Goal: Information Seeking & Learning: Learn about a topic

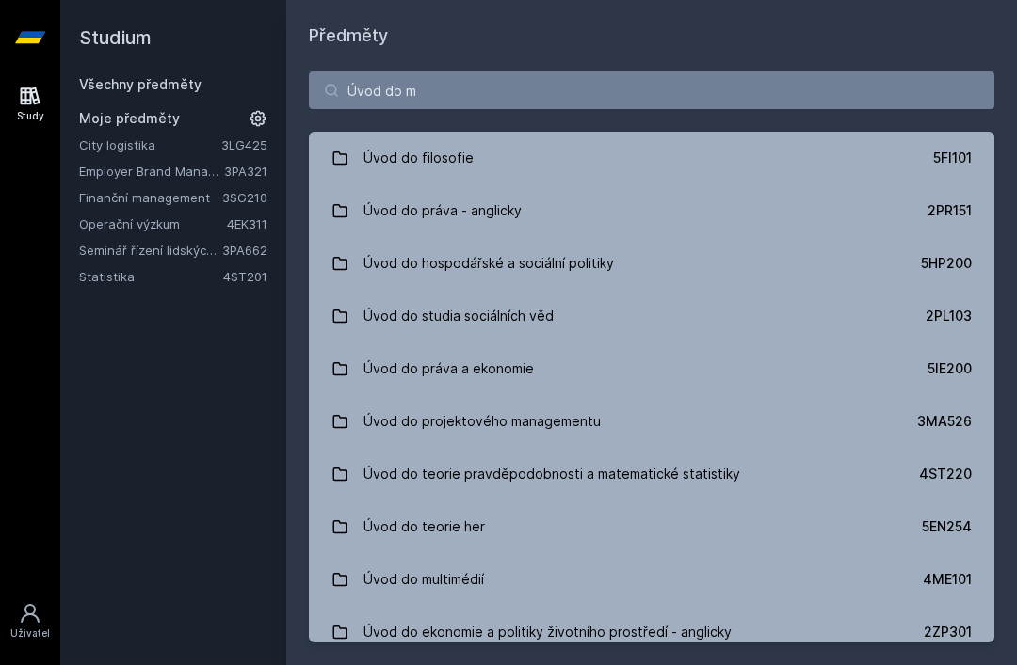
type input "Úvod do me"
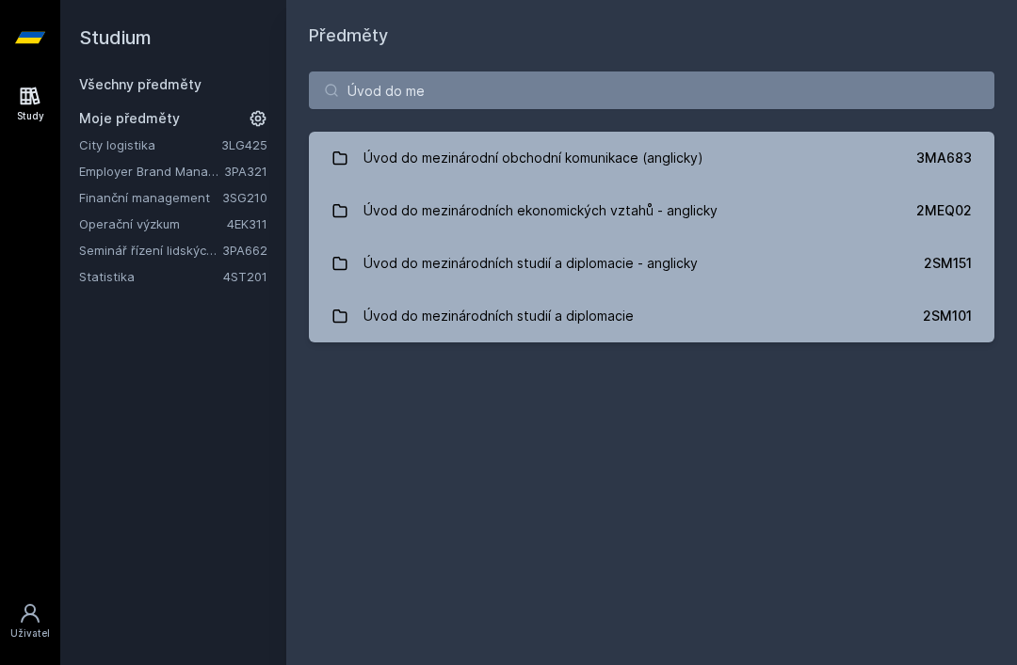
click at [710, 149] on link "Úvod do mezinárodní obchodní komunikace (anglicky) 3MA683" at bounding box center [651, 158] width 685 height 53
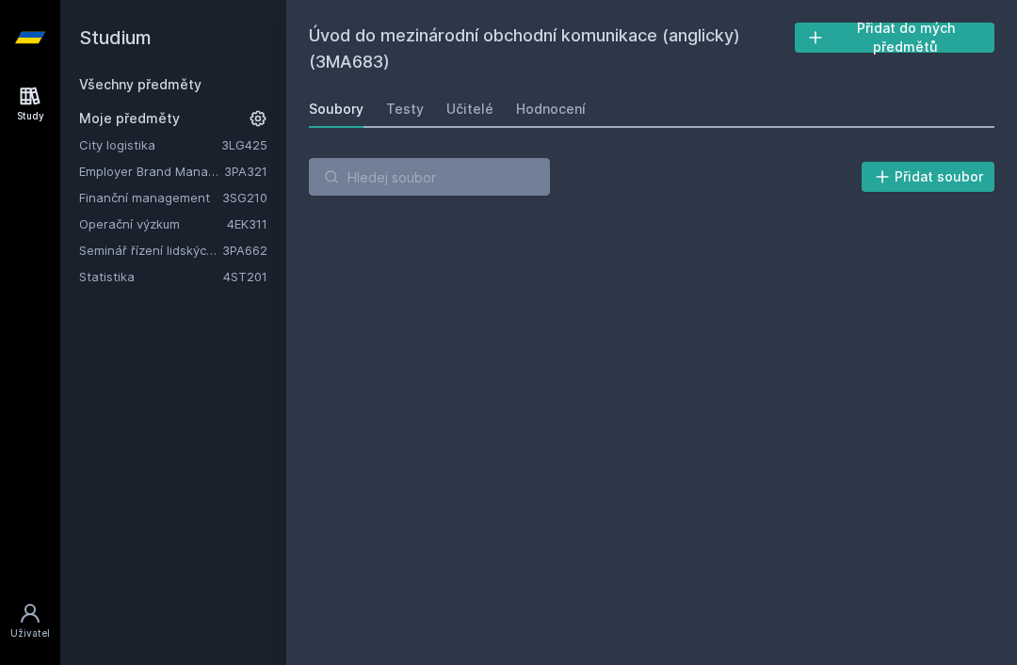
click at [550, 92] on link "Hodnocení" at bounding box center [551, 109] width 70 height 38
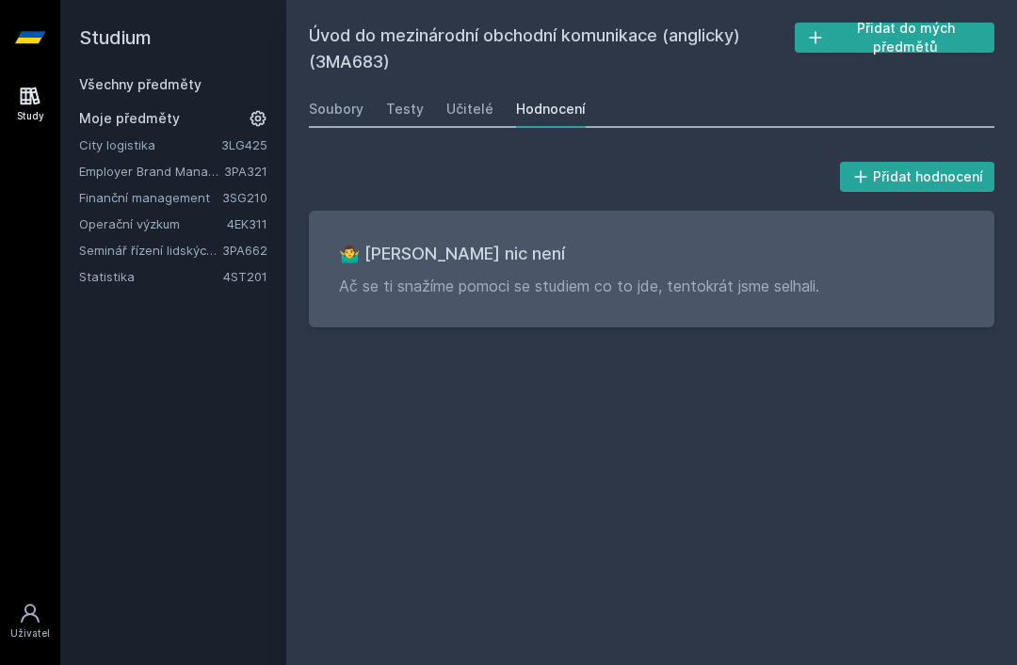
click at [192, 83] on link "Všechny předměty" at bounding box center [140, 84] width 122 height 16
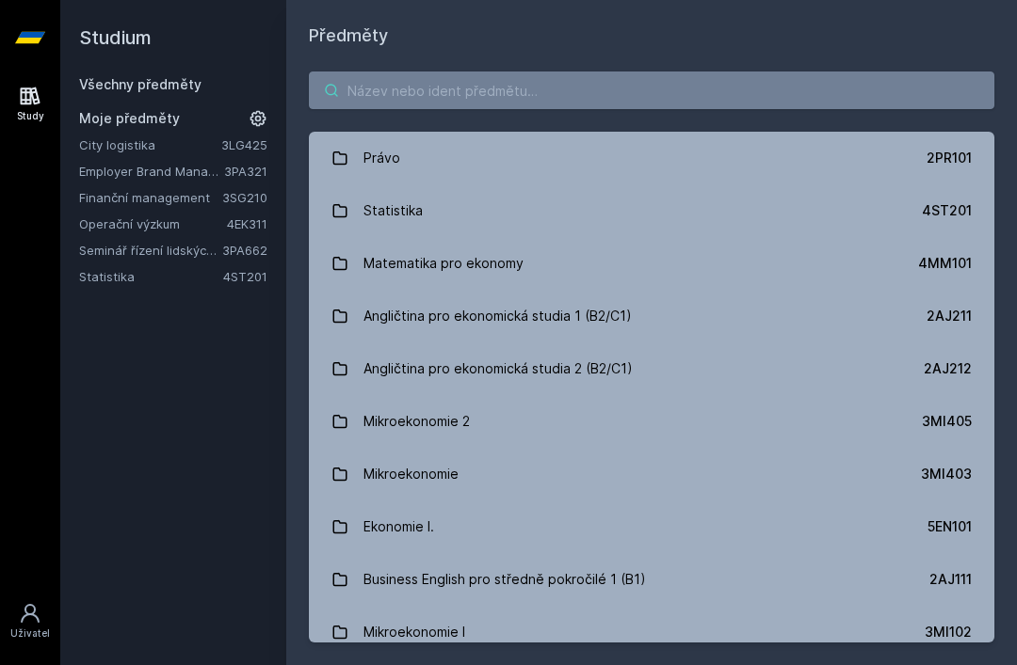
click at [514, 91] on input "search" at bounding box center [651, 91] width 685 height 38
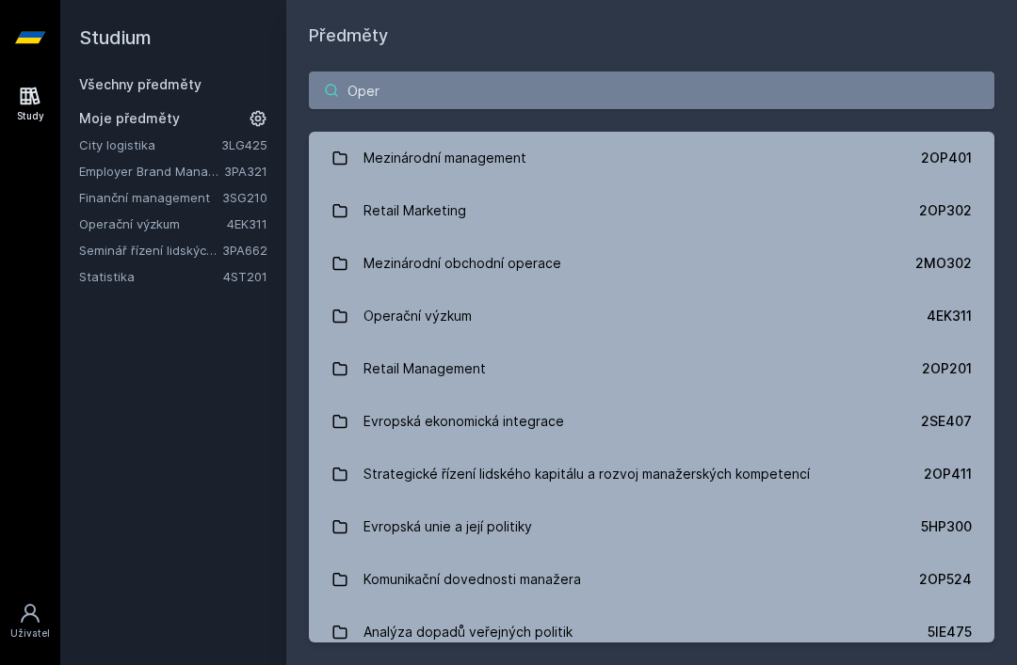
type input "Opera"
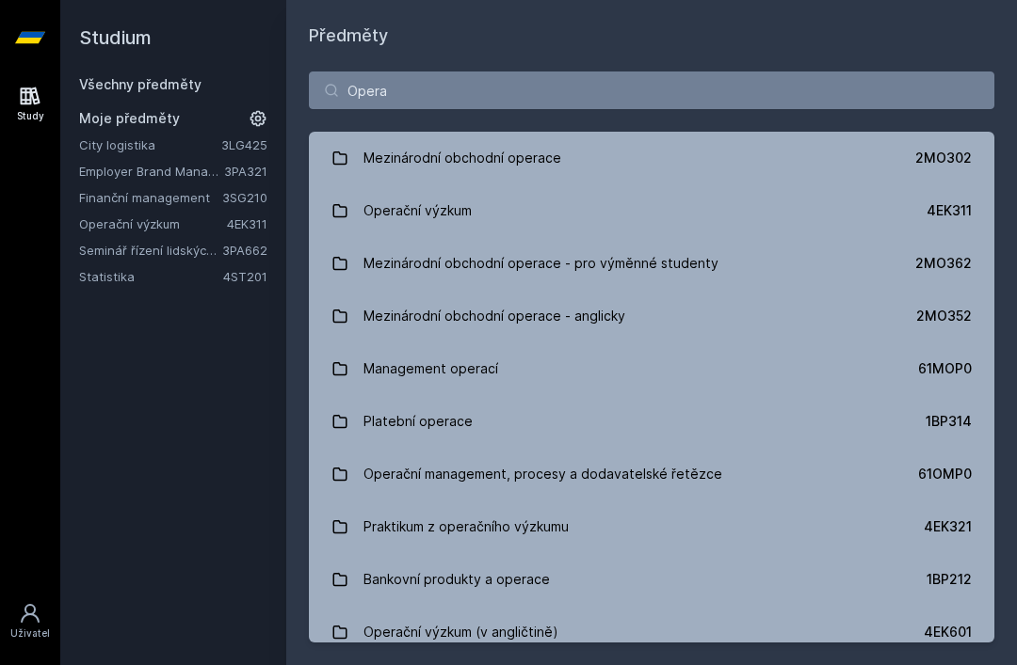
click at [509, 209] on link "Operační výzkum 4EK311" at bounding box center [651, 210] width 685 height 53
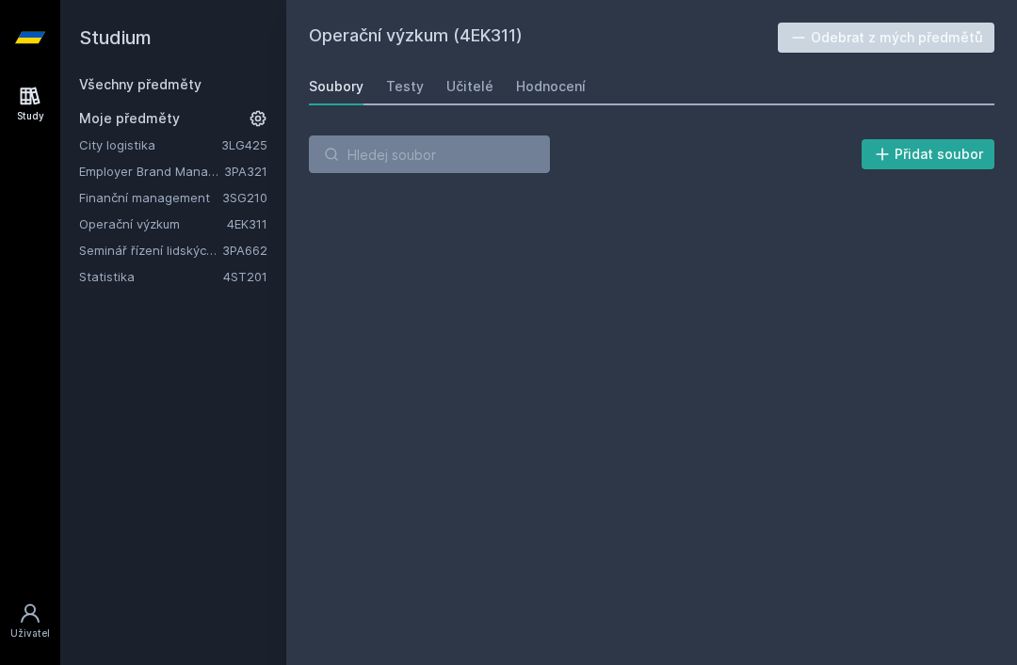
click at [548, 87] on div "Hodnocení" at bounding box center [551, 86] width 70 height 19
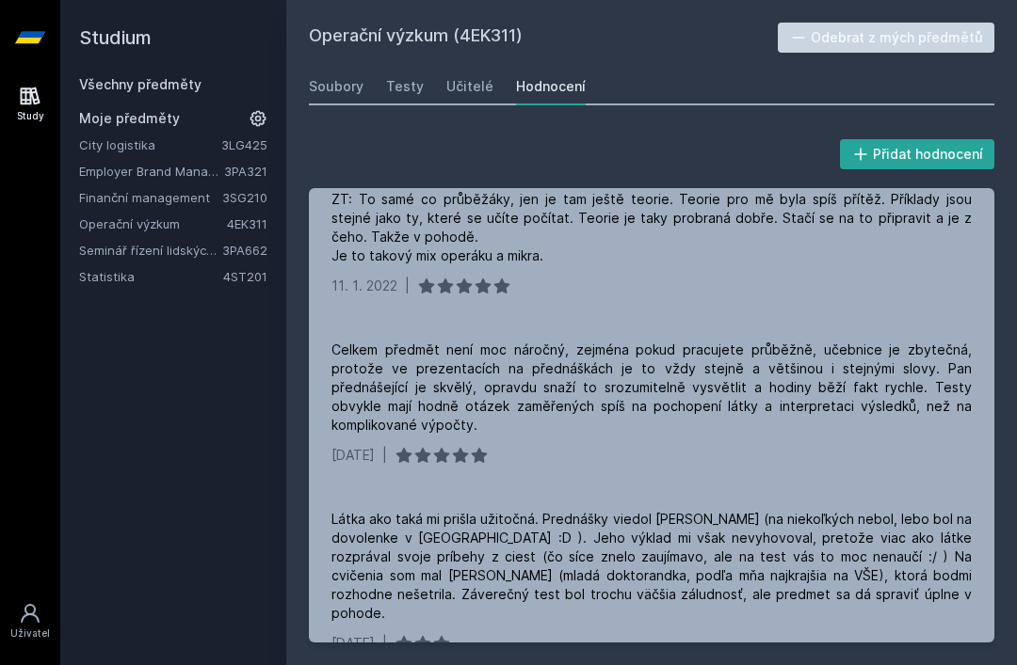
scroll to position [171, 0]
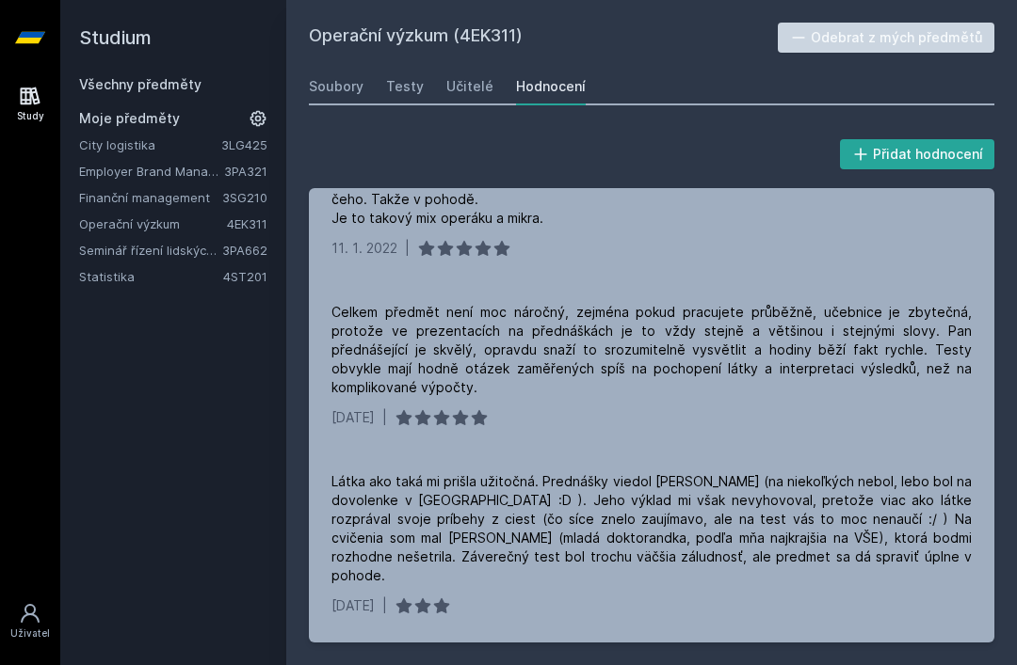
click at [194, 79] on link "Všechny předměty" at bounding box center [140, 84] width 122 height 16
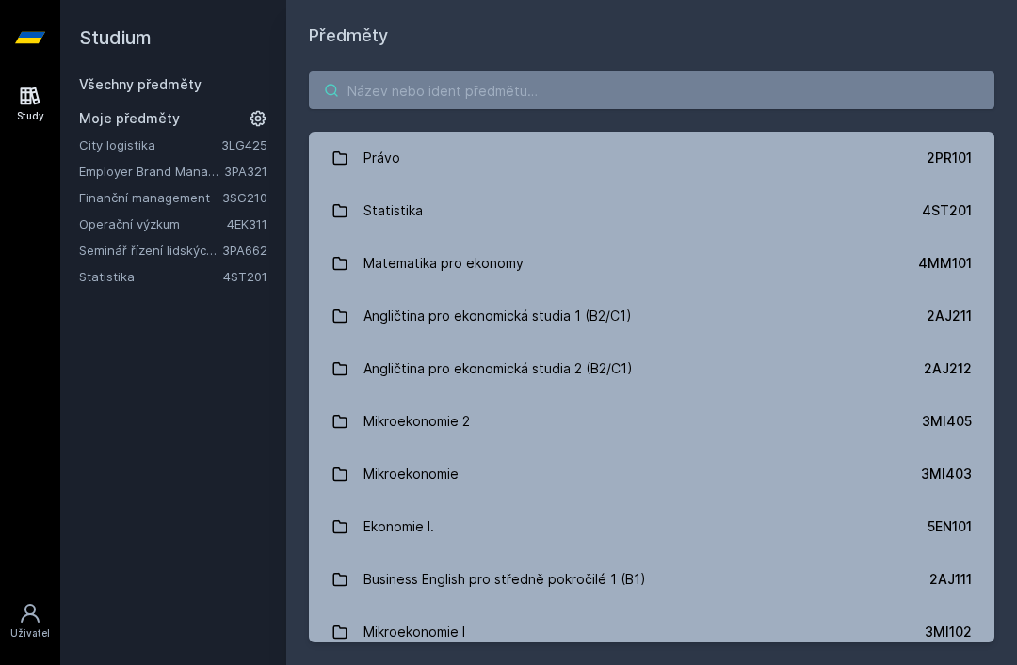
click at [409, 90] on input "search" at bounding box center [651, 91] width 685 height 38
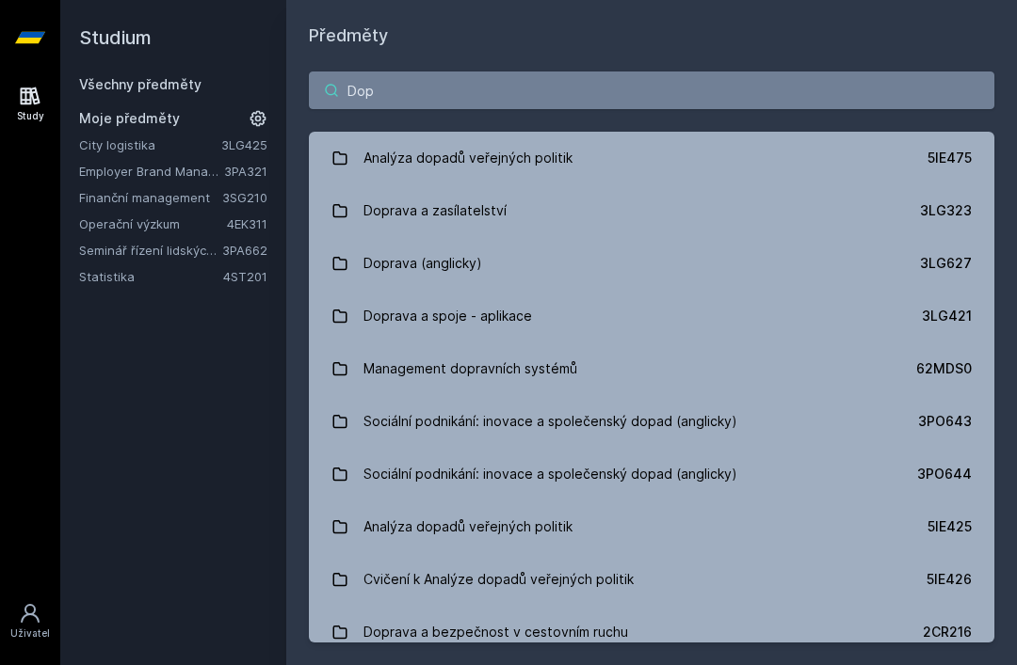
type input "Dopr"
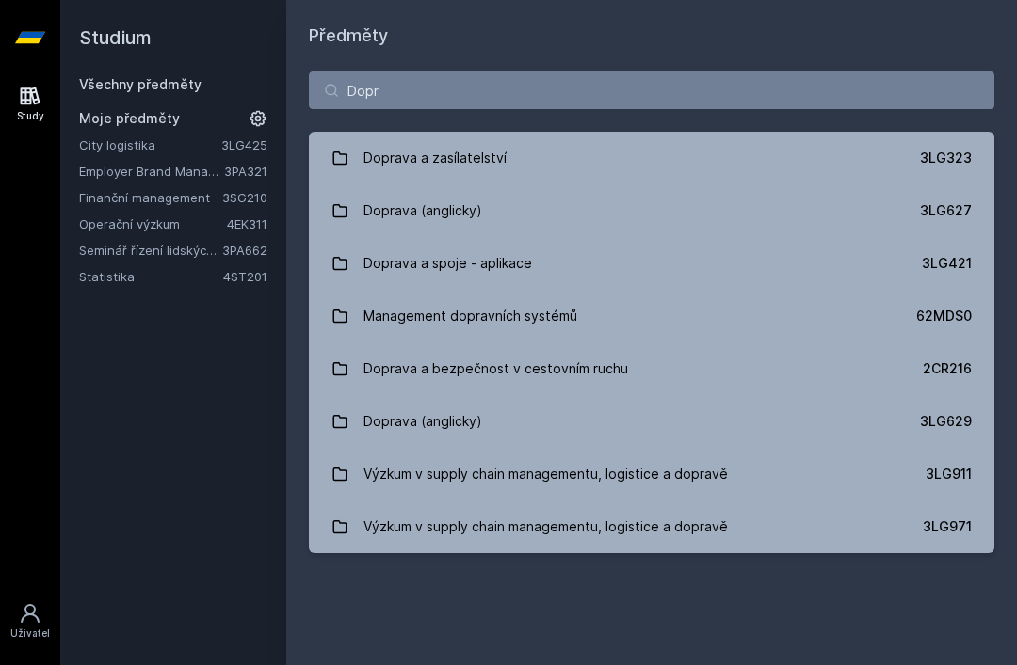
click at [498, 197] on link "Doprava (anglicky) 3LG627" at bounding box center [651, 210] width 685 height 53
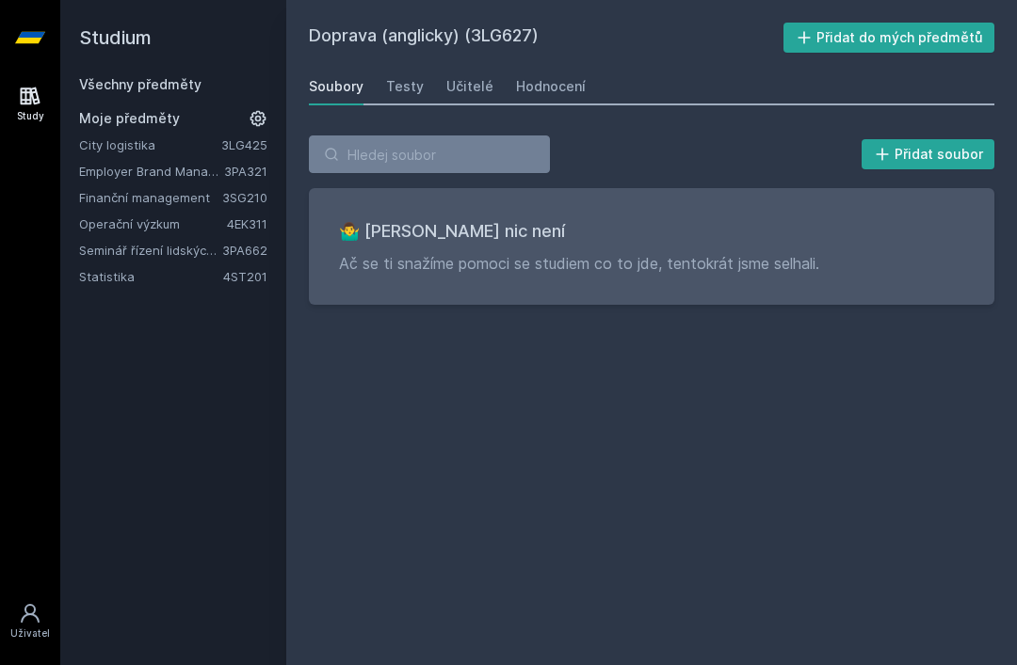
click at [552, 94] on div "Hodnocení" at bounding box center [551, 86] width 70 height 19
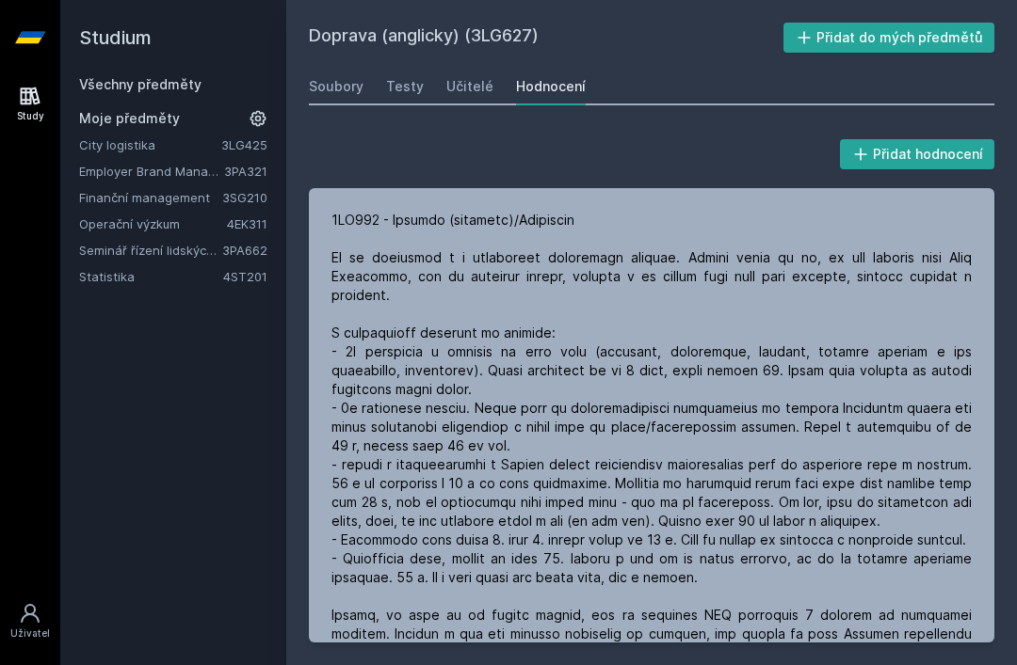
click at [962, 23] on div "Doprava (anglicky) (3LG627) Přidat do mých předmětů [GEOGRAPHIC_DATA] Testy Uči…" at bounding box center [651, 333] width 685 height 620
